Goal: Use online tool/utility: Utilize a website feature to perform a specific function

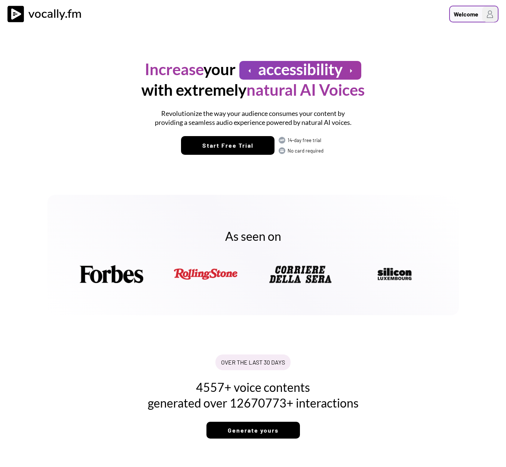
click at [460, 15] on div "Welcome" at bounding box center [465, 14] width 25 height 9
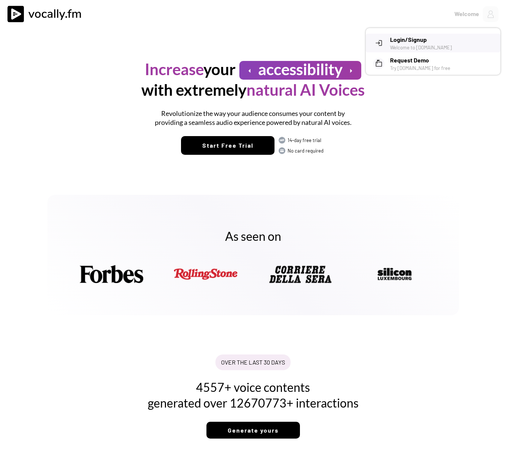
click at [415, 40] on h3 "Login/Signup" at bounding box center [442, 39] width 105 height 9
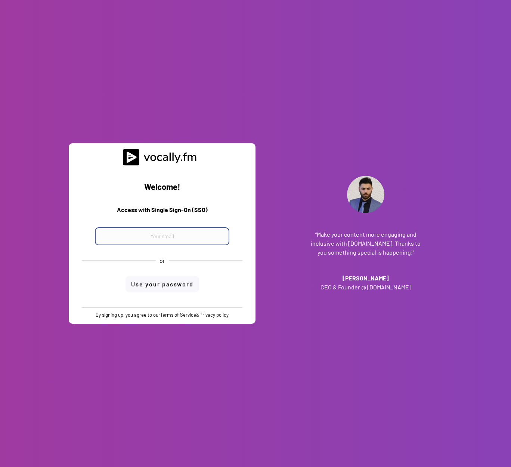
click at [150, 239] on input "email" at bounding box center [162, 236] width 135 height 18
click at [152, 236] on input "email" at bounding box center [162, 236] width 135 height 18
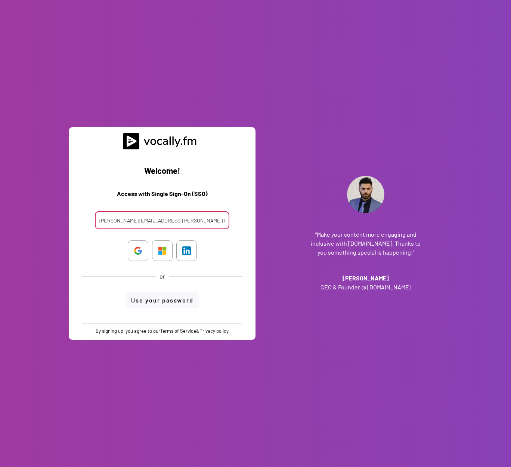
type input "clara.ferrante@external.eni.com"
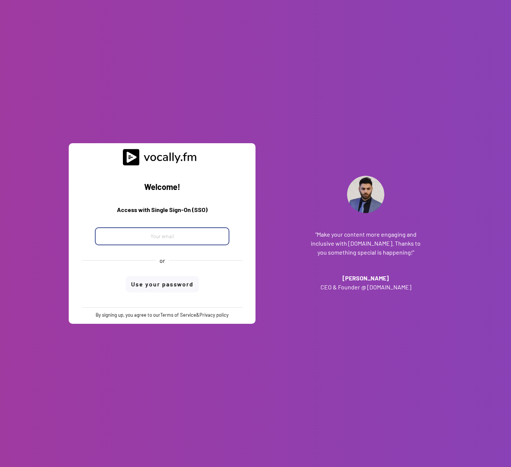
click at [152, 236] on input "email" at bounding box center [162, 236] width 135 height 18
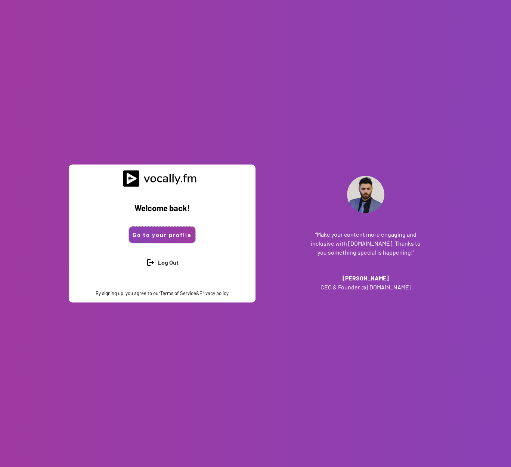
click at [166, 232] on button "Go to your profile" at bounding box center [162, 234] width 67 height 16
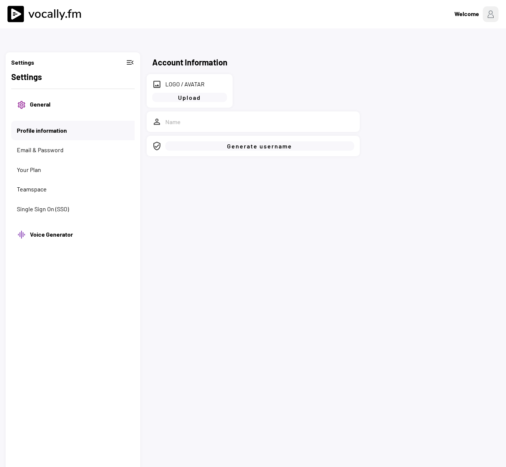
click at [35, 104] on button "General" at bounding box center [79, 104] width 99 height 8
click at [192, 64] on h2 "Account Information" at bounding box center [189, 62] width 75 height 12
click at [32, 75] on h2 "Settings" at bounding box center [72, 77] width 123 height 12
click at [37, 102] on button "General" at bounding box center [79, 104] width 99 height 8
click at [37, 77] on h2 "Settings" at bounding box center [72, 77] width 123 height 12
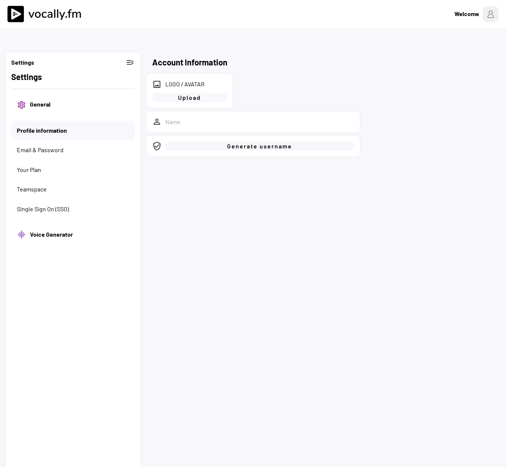
click at [197, 62] on h2 "Account Information" at bounding box center [189, 62] width 75 height 12
click at [56, 234] on h3 "Voice Generator" at bounding box center [79, 234] width 99 height 9
select select ""Italian (Italy)""
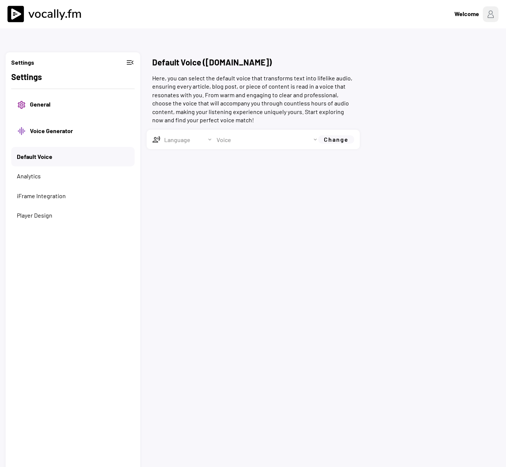
select select ""1348695171700984260__LOOKUP__1675847398567x414761506264851500""
select select ""chat""
click at [38, 102] on button "General" at bounding box center [79, 104] width 99 height 8
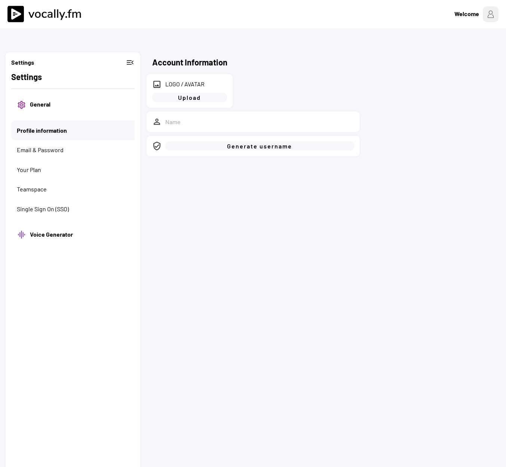
click at [27, 70] on div "Settings menu_open Settings settings General Profile information Email & Passwo…" at bounding box center [73, 285] width 135 height 467
click at [131, 62] on button "menu_open" at bounding box center [130, 62] width 9 height 9
click at [11, 63] on button "menu" at bounding box center [14, 61] width 7 height 7
click at [37, 130] on button "Profile information" at bounding box center [76, 130] width 118 height 8
click at [195, 56] on h2 "Account Information" at bounding box center [189, 62] width 75 height 12
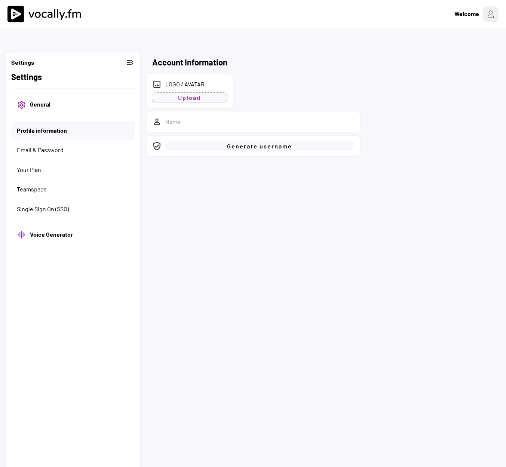
click at [186, 101] on button "Upload" at bounding box center [189, 97] width 75 height 9
click at [481, 15] on div "Welcome" at bounding box center [473, 14] width 49 height 17
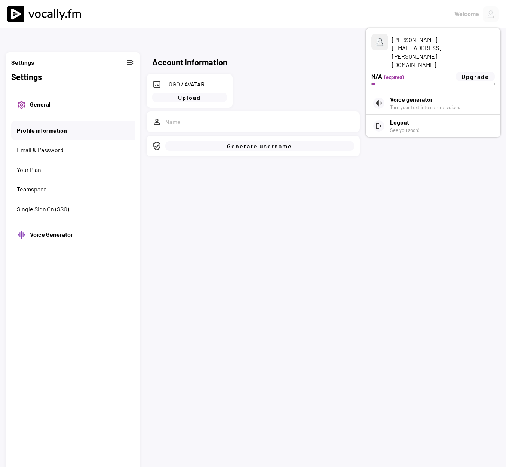
click at [390, 74] on div "(expired)" at bounding box center [419, 77] width 70 height 7
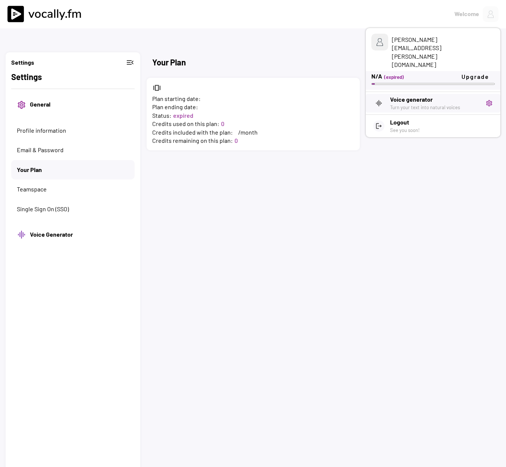
click at [401, 104] on div "Turn your text into natural voices" at bounding box center [435, 107] width 90 height 7
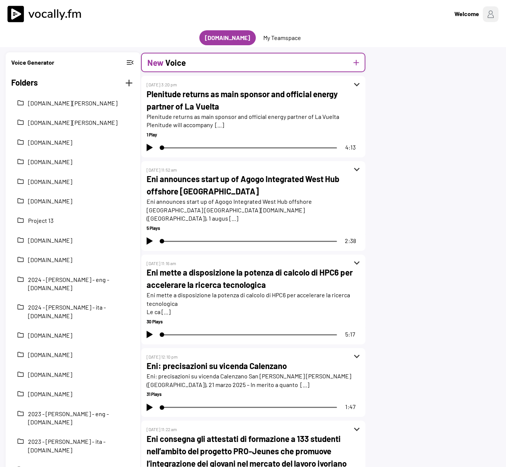
click at [169, 60] on h2 "Voice" at bounding box center [175, 62] width 21 height 12
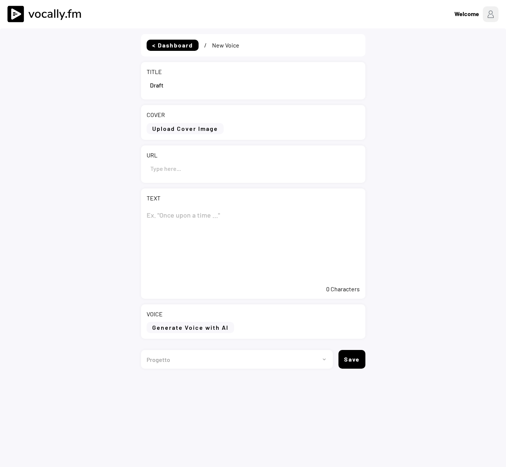
drag, startPoint x: 176, startPoint y: 86, endPoint x: 115, endPoint y: 88, distance: 61.3
click at [115, 88] on div "< Dashboard / New Voice TITLE COVER Upload Cover Image Clear Cover URL TEXT 0 C…" at bounding box center [253, 261] width 506 height 467
paste input "Anche quest’anno, Plenitude è Main Sponsor ed Energy Partner Ufficiale de La Vu…"
type input "Anche quest’anno, Plenitude è Main Sponsor ed Energy Partner Ufficiale de La Vu…"
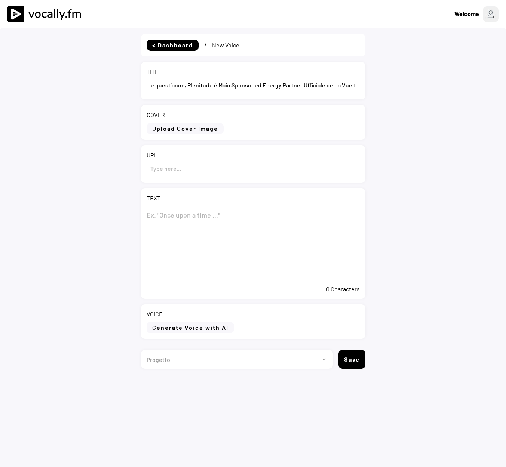
click at [175, 216] on textarea at bounding box center [252, 243] width 213 height 75
paste textarea "Anche quest’anno, Plenitude è Main Sponsor ed Energy Partner Ufficiale de La Vu…"
click at [255, 231] on textarea "Anche quest’anno, Plenitude è Main Sponsor ed Energy Partner Ufficiale de La Vu…" at bounding box center [252, 243] width 213 height 75
type textarea "Anche quest’anno, Plenitude è Main Sponsor ed Energy Partner Ufficiale de La Vu…"
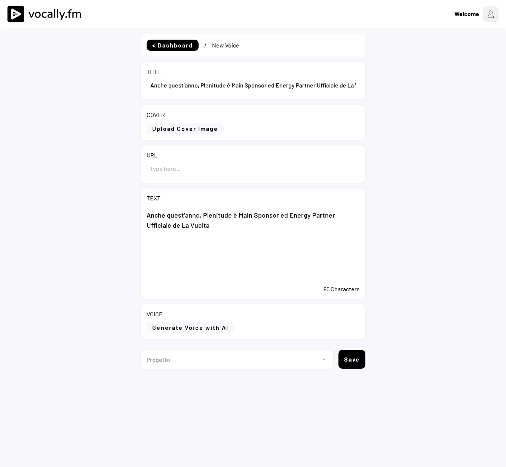
click at [164, 170] on input "input" at bounding box center [252, 168] width 213 height 18
paste input "https://www.eni.com/it-IT/media/comunicati-stampa/2025/08/anche-quest-anno-plen…"
type input "https://www.eni.com/it-IT/media/comunicati-stampa/2025/08/anche-quest-anno-plen…"
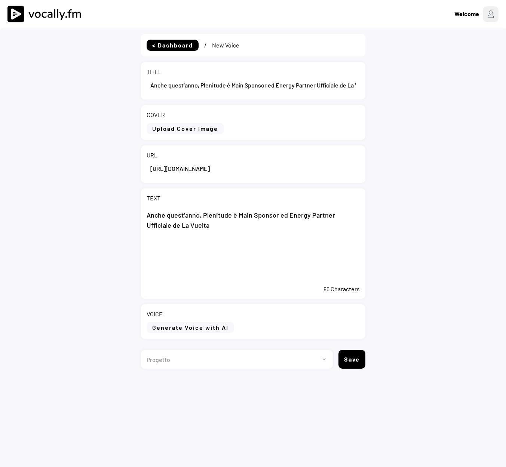
click at [192, 254] on textarea "Anche quest’anno, Plenitude è Main Sponsor ed Energy Partner Ufficiale de La Vu…" at bounding box center [252, 243] width 213 height 75
paste textarea "L’azienda accompagnerà il gruppo ciclistico da Torino a Madrid, offrendo la pos…"
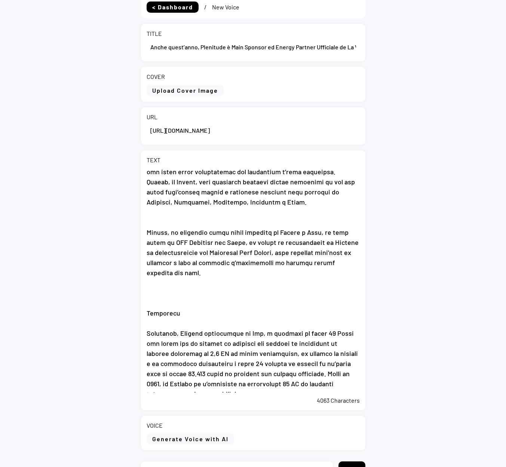
scroll to position [85, 0]
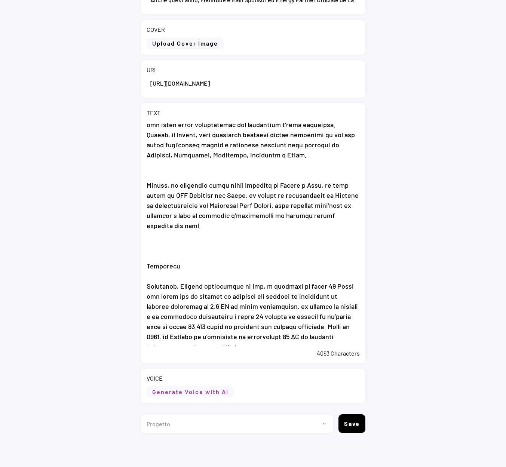
type textarea "Anche quest’anno, Plenitude è Main Sponsor ed Energy Partner Ufficiale de La Vu…"
click at [204, 395] on button "Generate Voice with AI" at bounding box center [189, 391] width 87 height 11
select select ""chat""
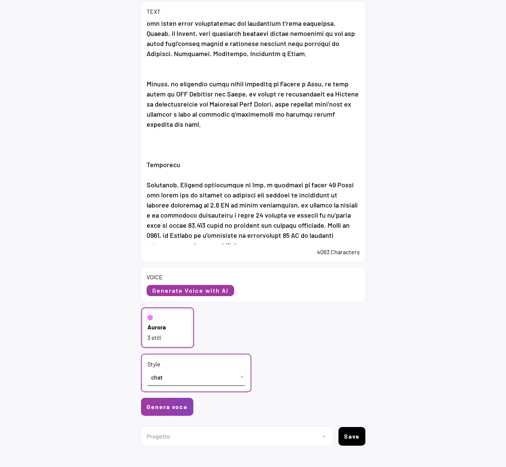
scroll to position [197, 0]
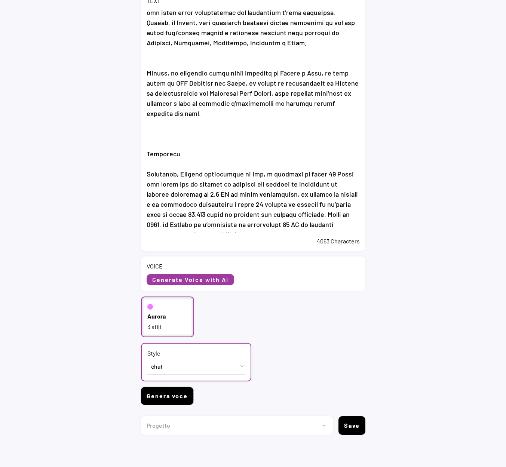
click at [175, 397] on button "Genera voce" at bounding box center [167, 396] width 52 height 18
click at [164, 399] on button "Genera voce" at bounding box center [167, 396] width 52 height 18
click at [178, 397] on button "Genera voce" at bounding box center [167, 396] width 52 height 18
click at [155, 396] on button "Genera voce" at bounding box center [167, 396] width 52 height 18
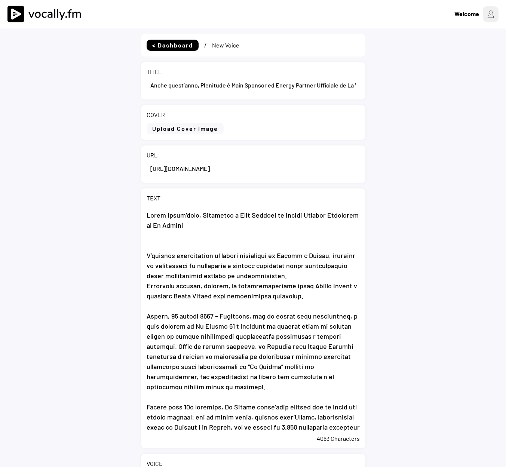
select select ""PLACEHOLDER_1427118222253""
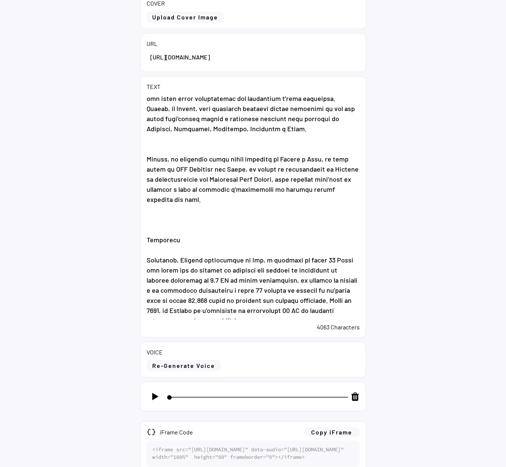
scroll to position [243, 0]
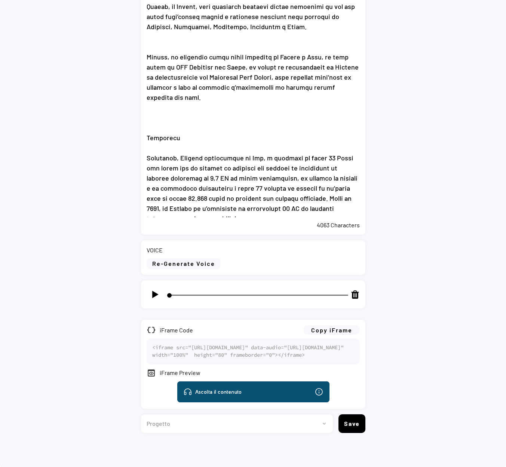
click at [154, 290] on img at bounding box center [154, 294] width 9 height 9
click at [336, 325] on button "Copy iFrame" at bounding box center [331, 329] width 56 height 9
click at [154, 290] on img at bounding box center [154, 294] width 9 height 9
type input "9"
click at [321, 424] on select "Progetto 2023 - cs - eng - eni.com 2023 - cs - ita - eni.com 2023 - storie - it…" at bounding box center [234, 423] width 186 height 19
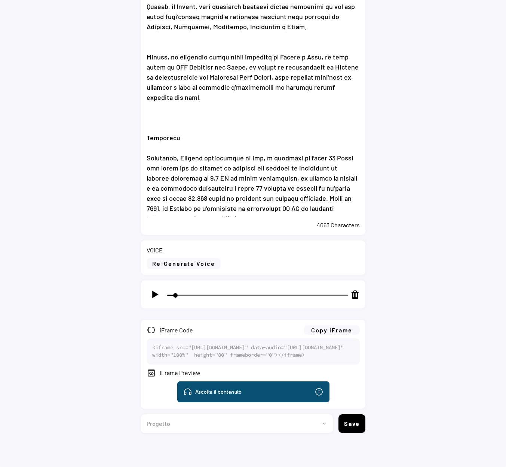
select select ""1348695171700984260__LOOKUP__1735904233799x559431839768379400""
click at [141, 414] on select "Progetto 2023 - cs - eng - eni.com 2023 - cs - ita - eni.com 2023 - storie - it…" at bounding box center [234, 423] width 186 height 19
click at [355, 424] on button "Save" at bounding box center [351, 423] width 27 height 19
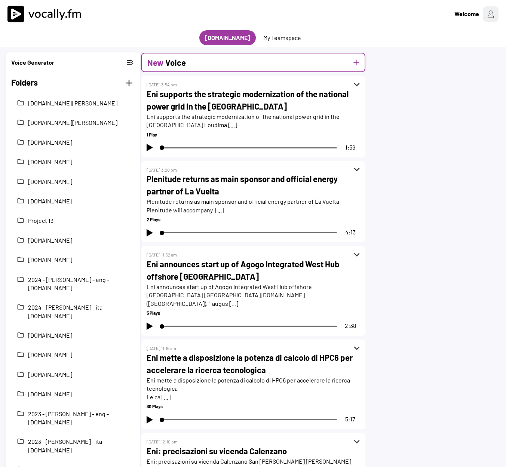
click at [160, 64] on h2 "New" at bounding box center [155, 62] width 16 height 12
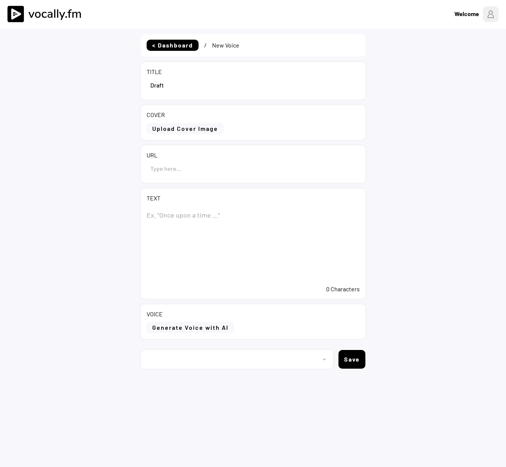
select select ""1348695171700984260__LOOKUP__1735904233799x559431839768379400""
drag, startPoint x: 163, startPoint y: 82, endPoint x: 127, endPoint y: 83, distance: 35.9
click at [127, 83] on div "< Dashboard / New Voice TITLE COVER Upload Cover Image Clear Cover URL TEXT 0 C…" at bounding box center [253, 261] width 506 height 467
paste input "Eni sostiene la modernizzazione strategica della rete elettrica nazionale nella…"
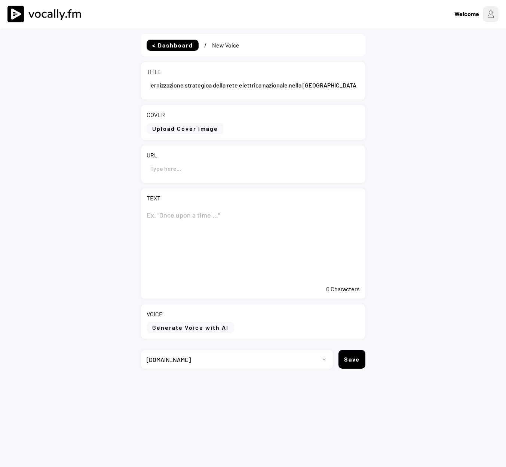
type input "Eni sostiene la modernizzazione strategica della rete elettrica nazionale nella…"
click at [166, 212] on textarea at bounding box center [252, 243] width 213 height 75
paste textarea "Eni sostiene la modernizzazione strategica della rete elettrica nazionale nella…"
click at [247, 228] on textarea "Eni sostiene la modernizzazione strategica della rete elettrica nazionale nella…" at bounding box center [252, 243] width 213 height 75
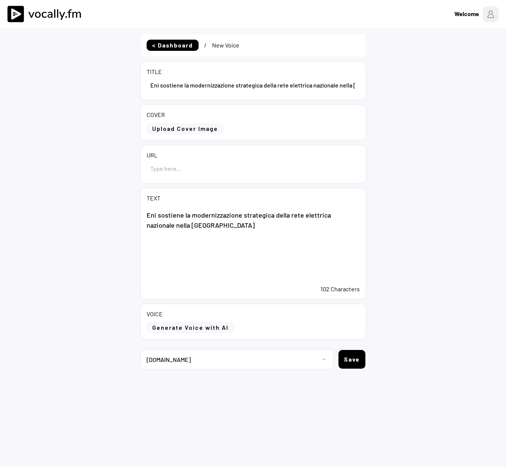
type textarea "Eni sostiene la modernizzazione strategica della rete elettrica nazionale nella…"
click at [163, 169] on input "input" at bounding box center [252, 168] width 213 height 18
paste input "[URL][DOMAIN_NAME]"
type input "[URL][DOMAIN_NAME]"
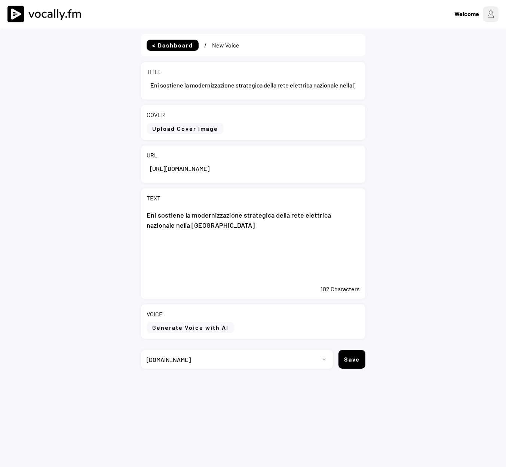
scroll to position [0, 0]
click at [235, 272] on textarea "Eni sostiene la modernizzazione strategica della rete elettrica nazionale nella…" at bounding box center [252, 243] width 213 height 75
drag, startPoint x: 208, startPoint y: 272, endPoint x: 114, endPoint y: 247, distance: 96.7
click at [115, 247] on div "< Dashboard / New Voice TITLE COVER Upload Cover Image Clear Cover URL TEXT Eni…" at bounding box center [253, 261] width 506 height 467
paste textarea "Loudima, 21 agosto 2025 - Eni Congo annuncia i progressi compiuti nell'ambito d…"
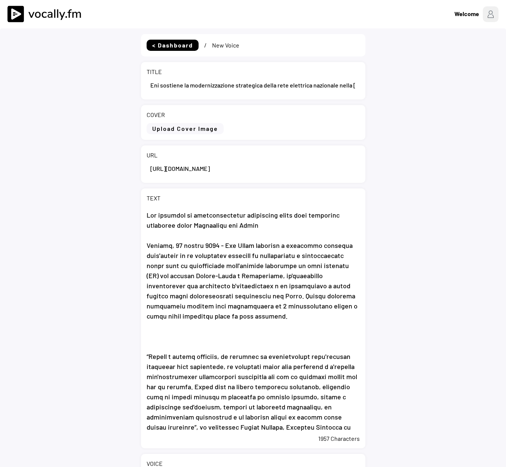
click at [272, 229] on textarea at bounding box center [252, 318] width 213 height 224
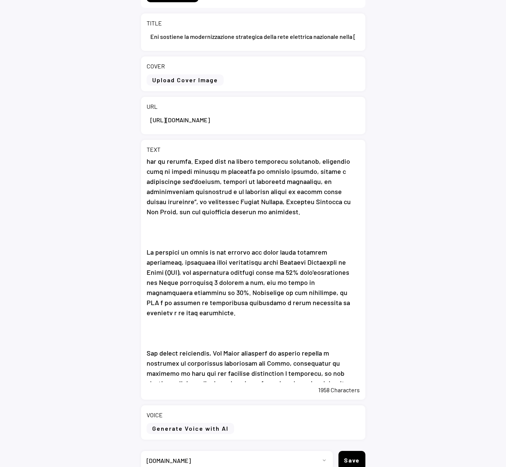
scroll to position [85, 0]
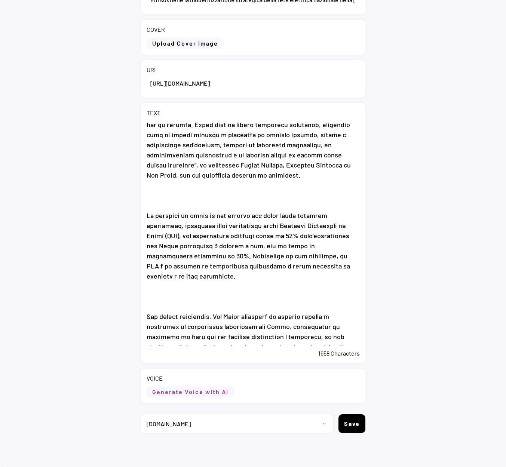
type textarea "Eni sostiene la modernizzazione strategica della rete elettrica nazionale nella…"
click at [169, 389] on button "Generate Voice with AI" at bounding box center [189, 391] width 87 height 11
select select ""chat""
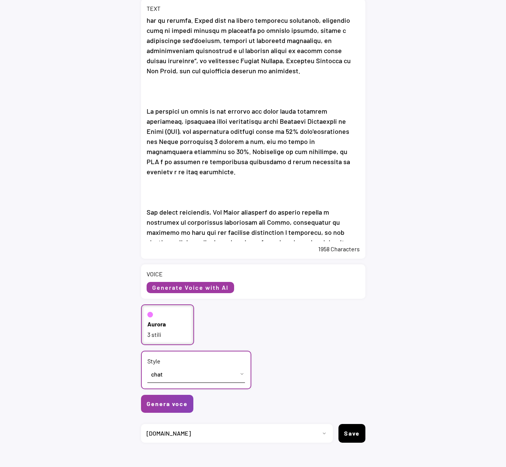
scroll to position [199, 0]
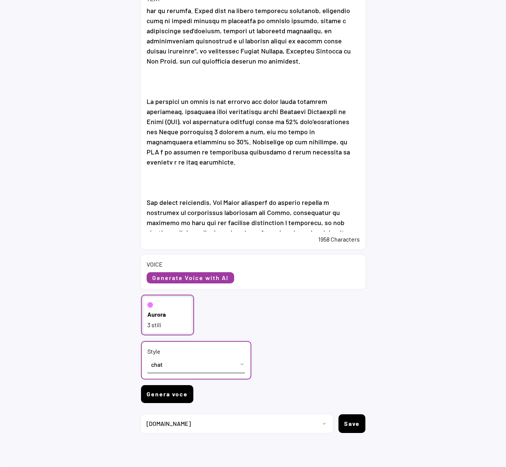
click at [175, 396] on button "Genera voce" at bounding box center [167, 394] width 52 height 18
click at [178, 397] on button "Genera voce" at bounding box center [167, 394] width 52 height 18
click at [171, 397] on button "Genera voce" at bounding box center [167, 394] width 52 height 18
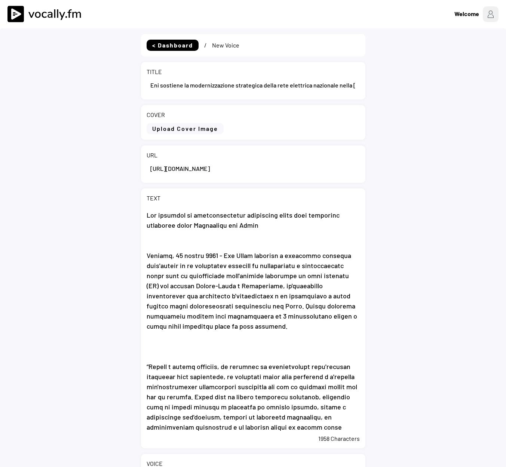
select select ""1348695171700984260__LOOKUP__1735904233799x559431839768379400""
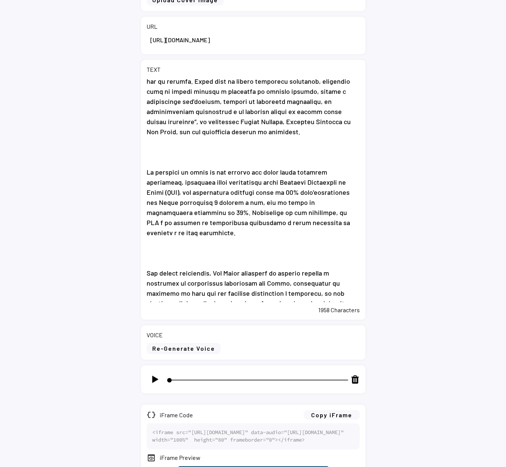
scroll to position [224, 0]
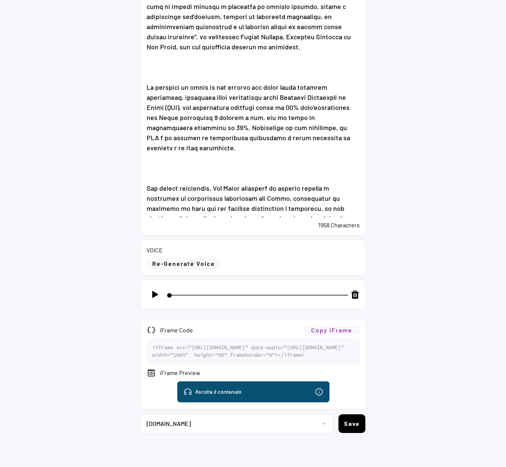
click at [340, 325] on button "Copy iFrame" at bounding box center [331, 329] width 56 height 9
click at [157, 290] on img at bounding box center [154, 294] width 9 height 9
click at [154, 290] on img at bounding box center [154, 294] width 9 height 9
type input "6"
